Goal: Transaction & Acquisition: Purchase product/service

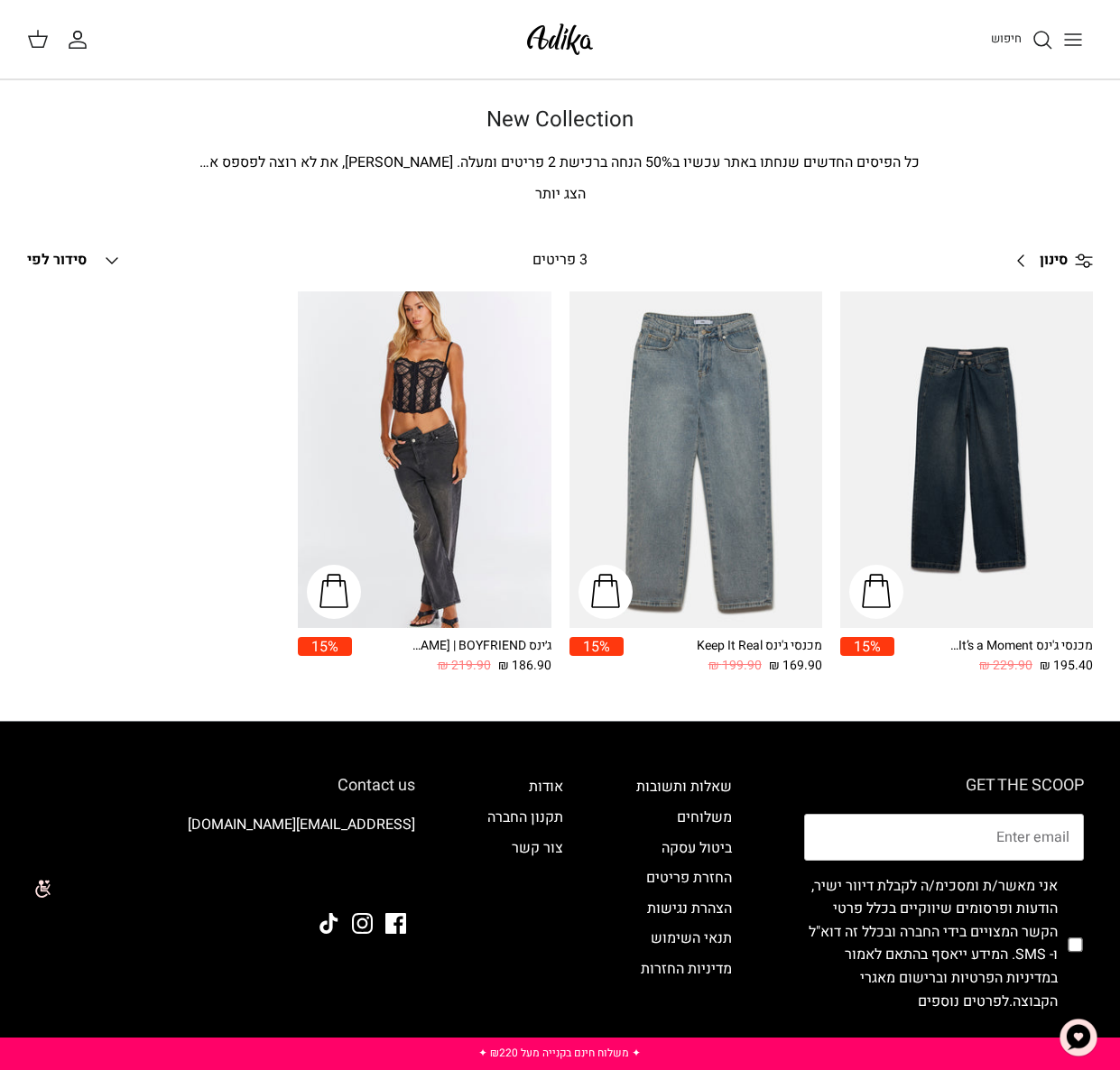
click at [561, 40] on img at bounding box center [560, 39] width 76 height 43
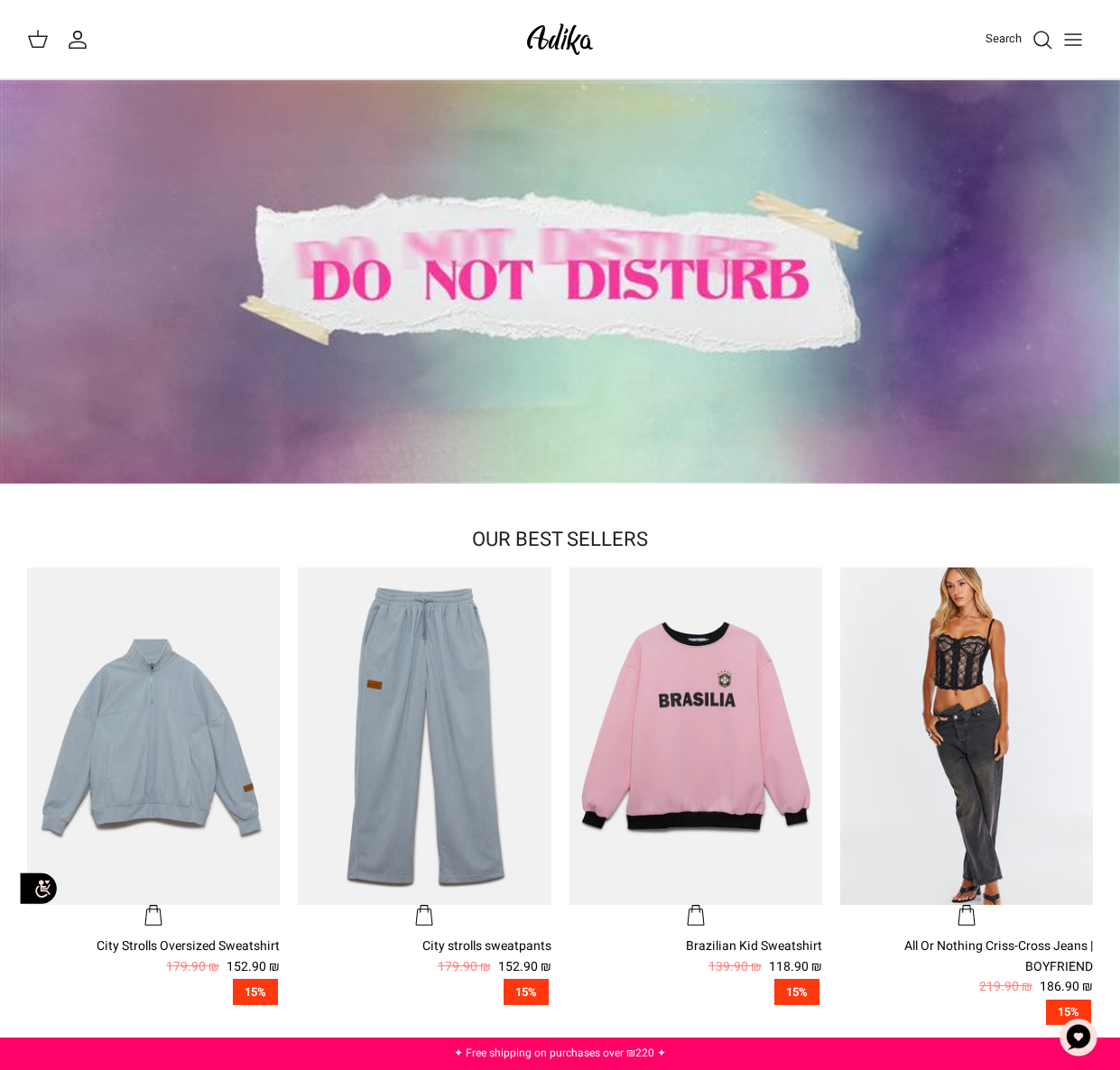
click at [698, 302] on div at bounding box center [560, 282] width 1120 height 403
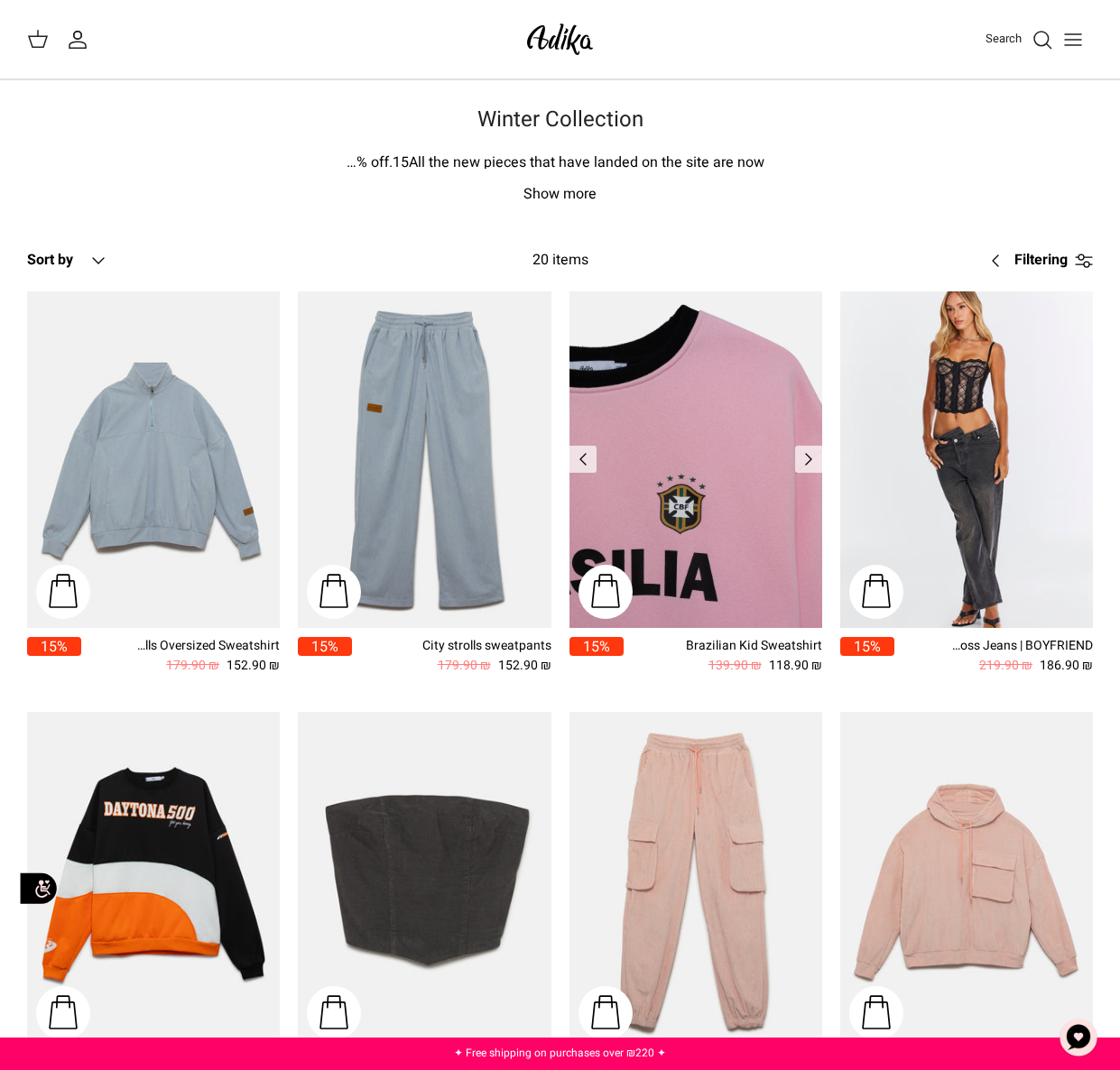
click at [684, 369] on img "Brazilian Kid Sweatshirt" at bounding box center [696, 461] width 253 height 337
